Goal: Transaction & Acquisition: Book appointment/travel/reservation

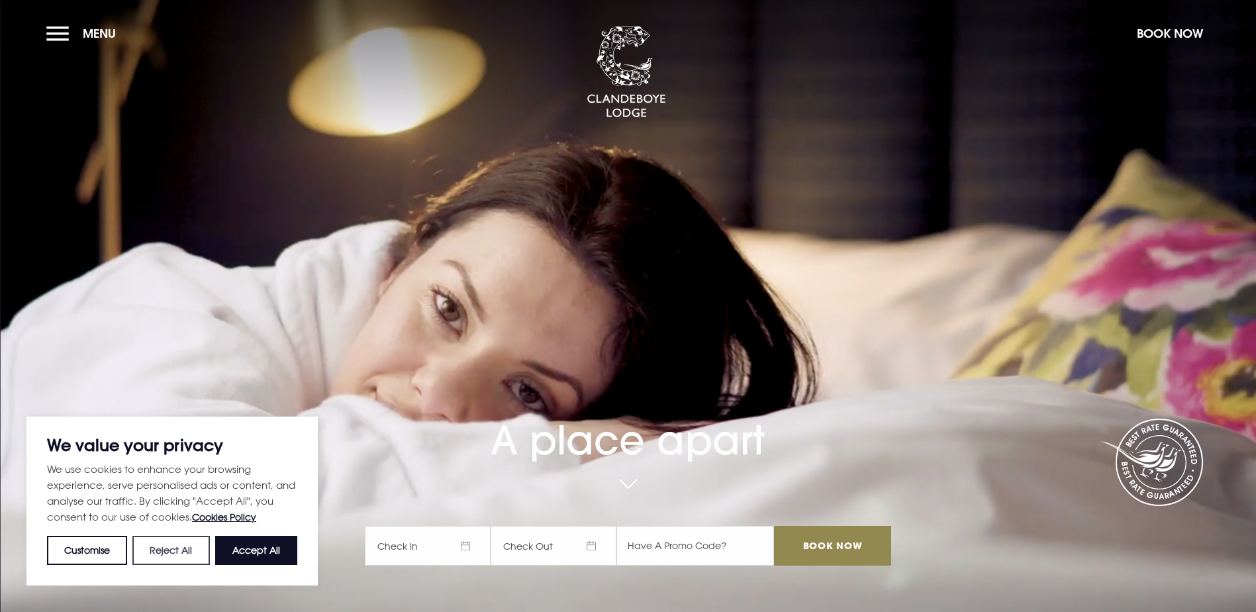
click at [160, 556] on button "Reject All" at bounding box center [170, 549] width 77 height 29
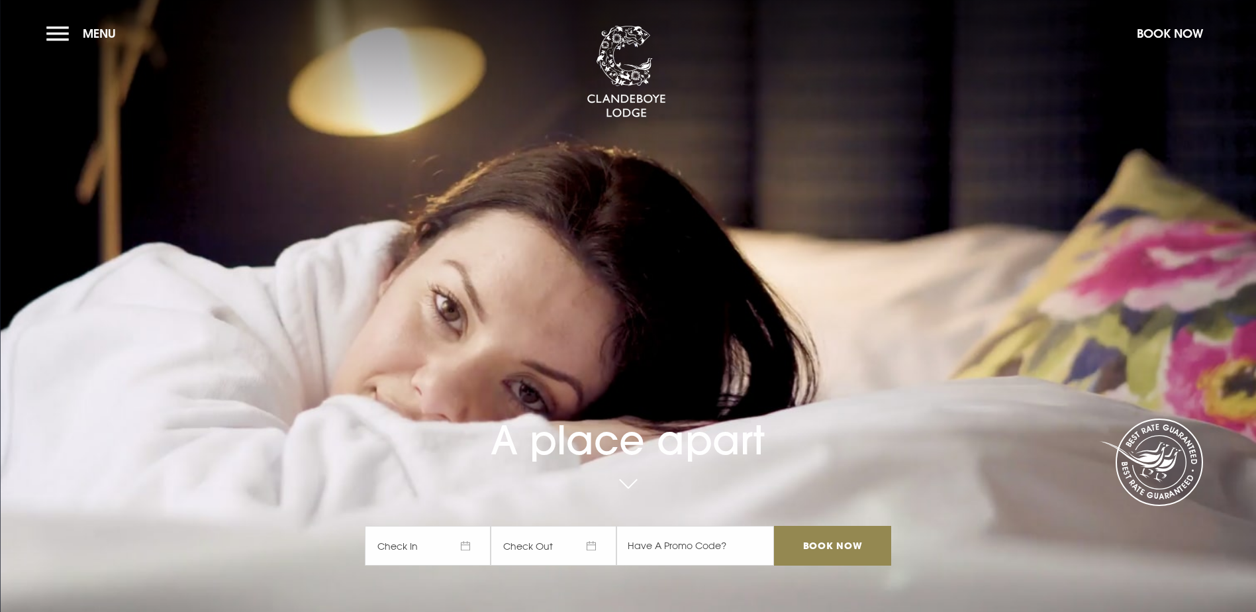
click at [465, 526] on span "Check In" at bounding box center [428, 546] width 126 height 40
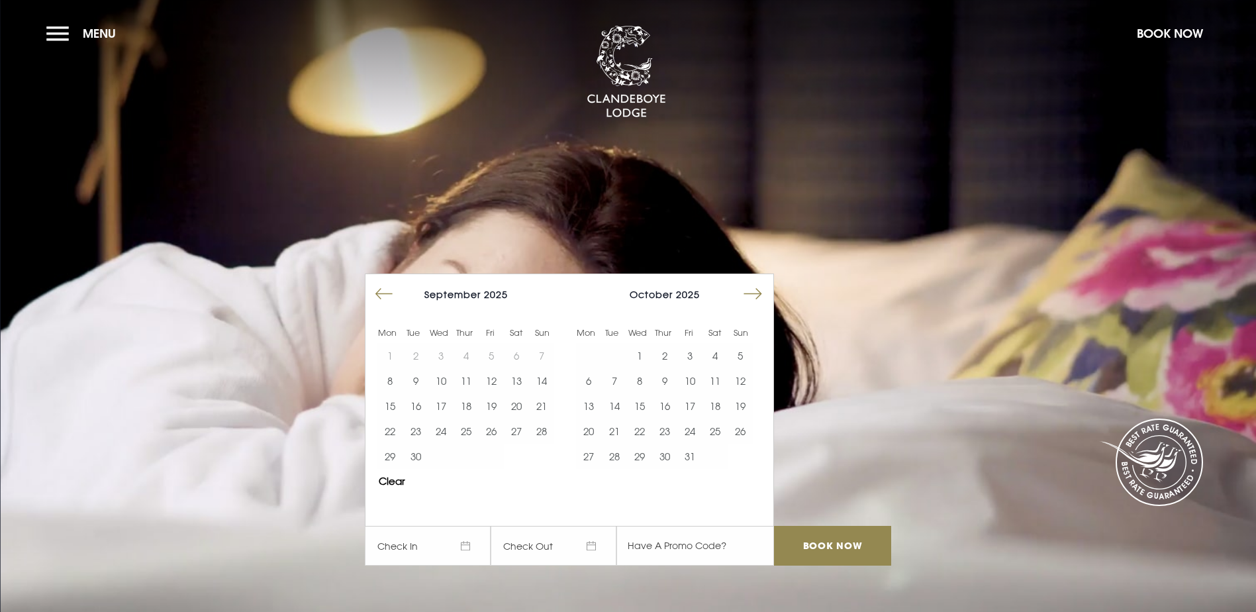
click at [751, 281] on button "Move forward to switch to the next month." at bounding box center [752, 293] width 25 height 25
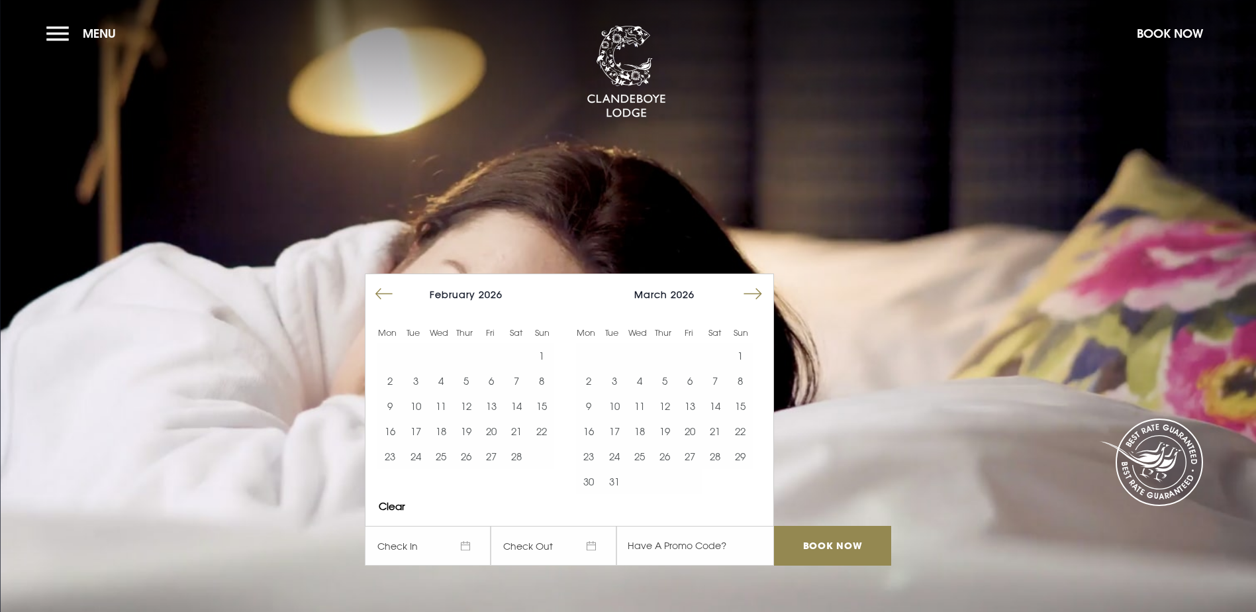
click at [751, 281] on button "Move forward to switch to the next month." at bounding box center [752, 293] width 25 height 25
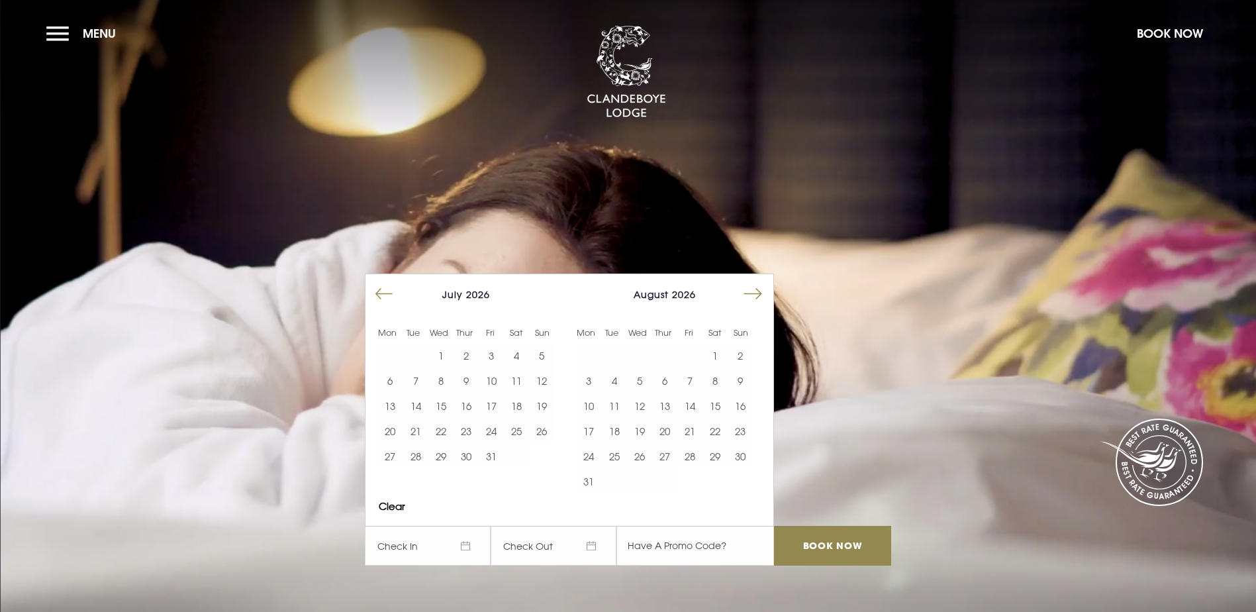
click at [751, 281] on button "Move forward to switch to the next month." at bounding box center [752, 293] width 25 height 25
click at [521, 418] on button "26" at bounding box center [516, 430] width 25 height 25
click at [543, 418] on button "27" at bounding box center [541, 430] width 25 height 25
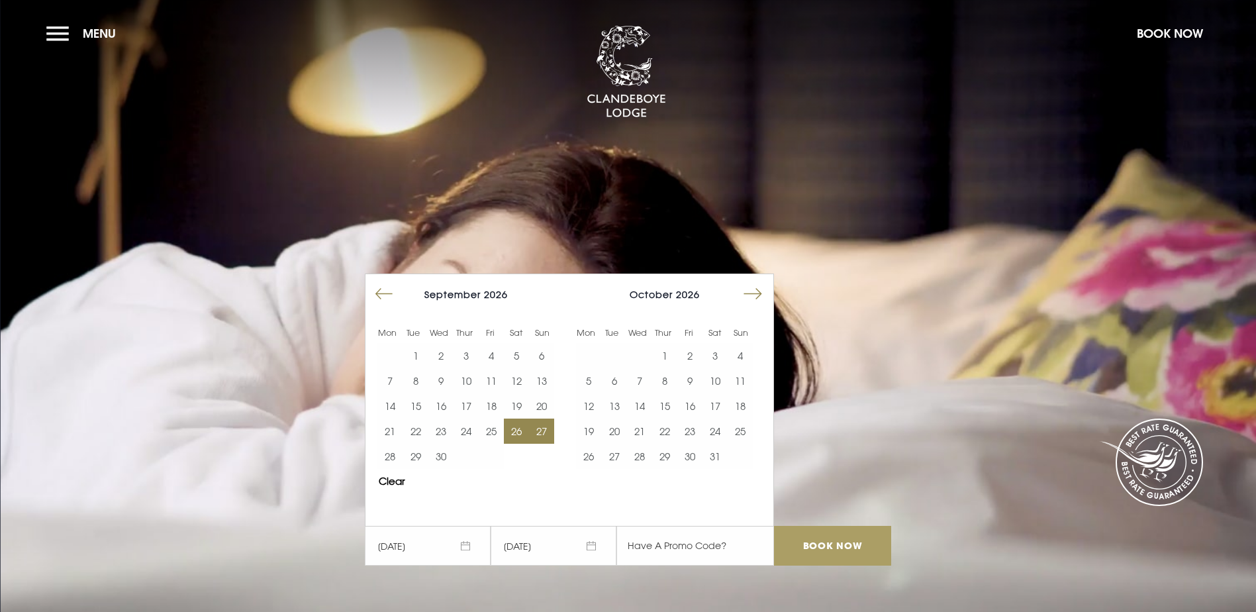
click at [833, 526] on input "Book Now" at bounding box center [832, 546] width 116 height 40
